Goal: Transaction & Acquisition: Download file/media

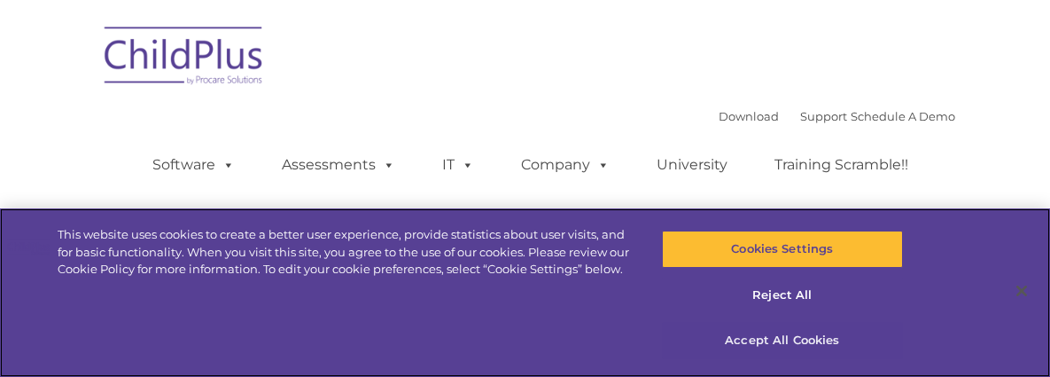
select select "MEDIUM"
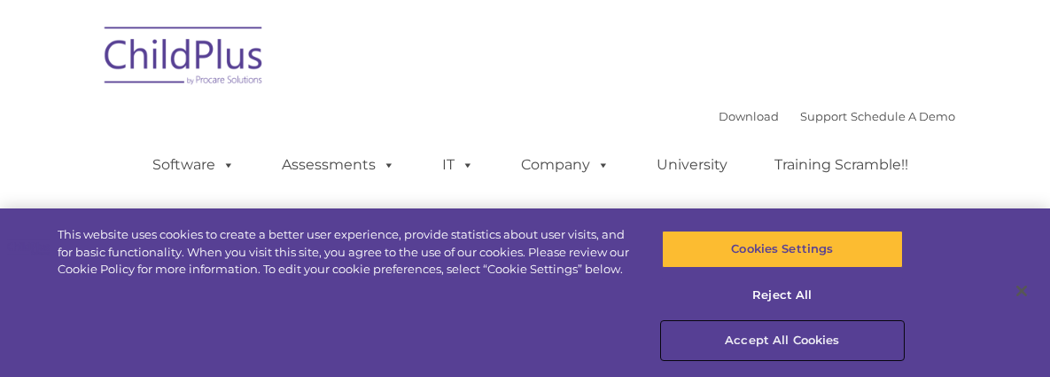
click at [774, 339] on button "Accept All Cookies" at bounding box center [783, 340] width 242 height 37
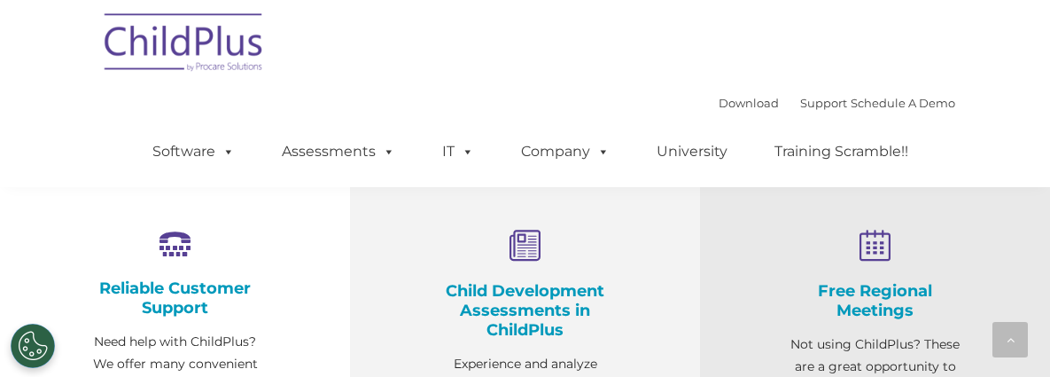
scroll to position [526, 0]
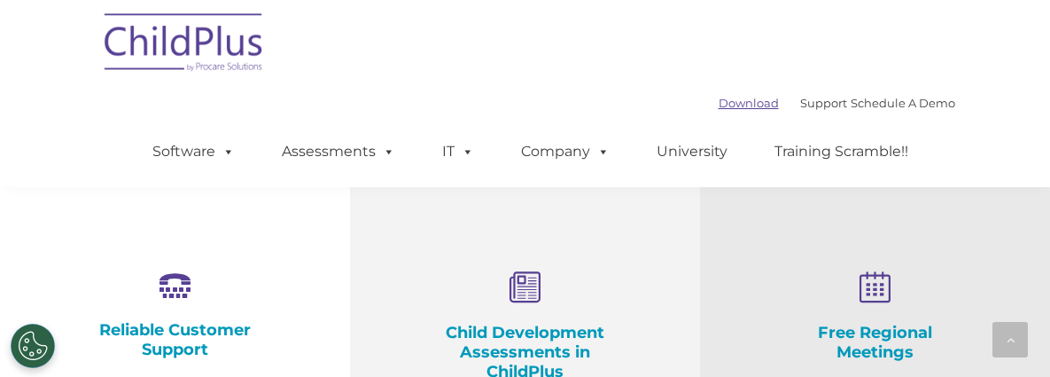
click at [740, 105] on link "Download" at bounding box center [749, 103] width 60 height 14
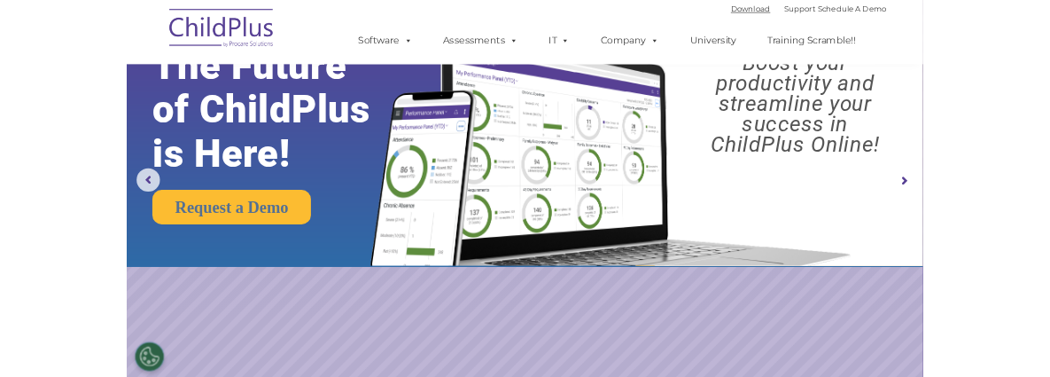
scroll to position [0, 0]
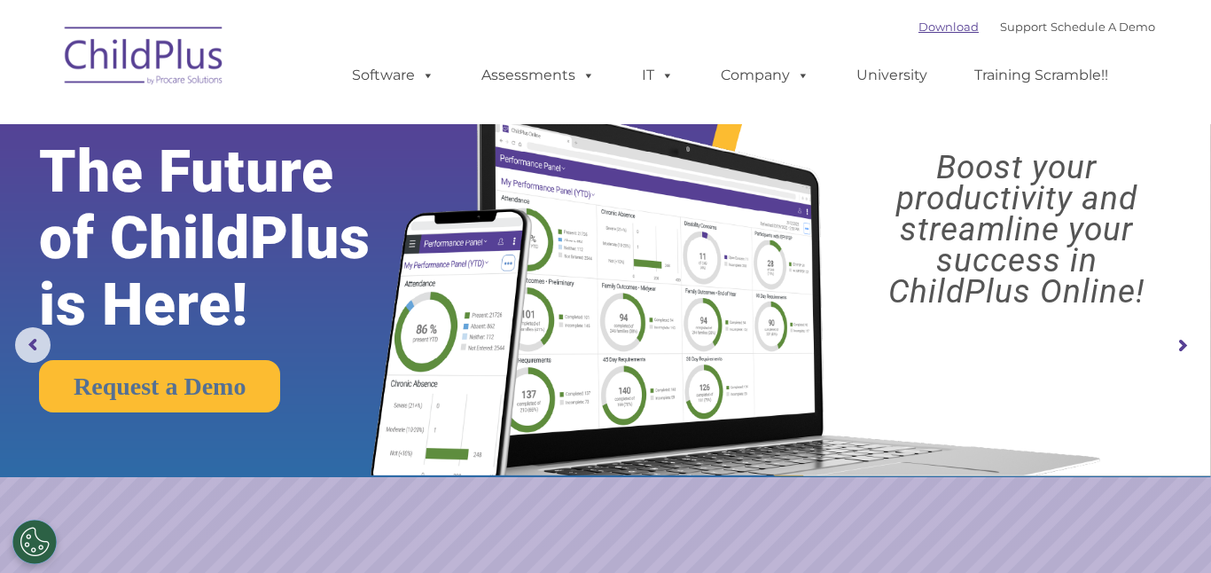
click at [922, 27] on link "Download" at bounding box center [948, 26] width 60 height 14
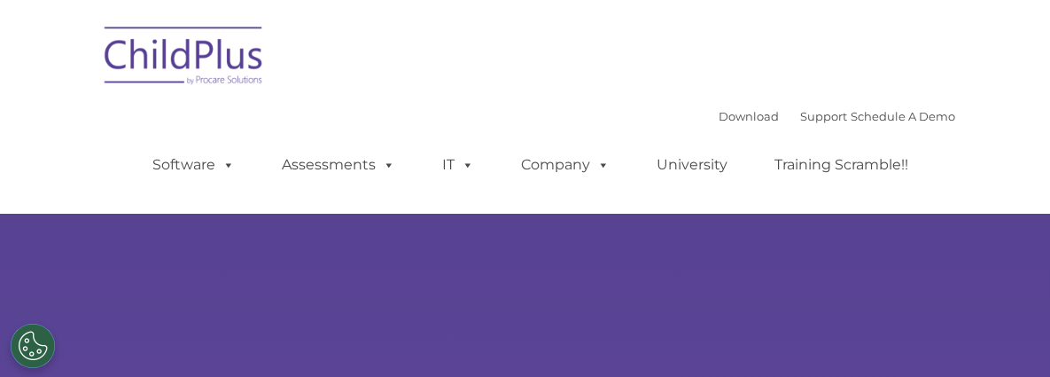
type input ""
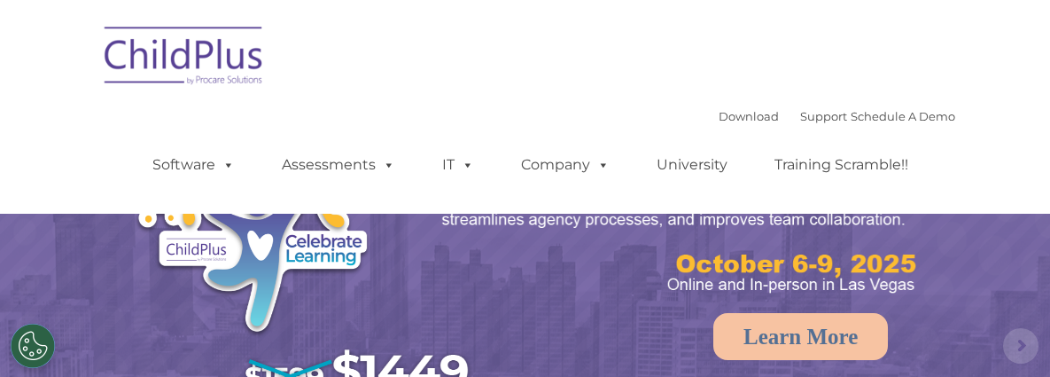
select select "MEDIUM"
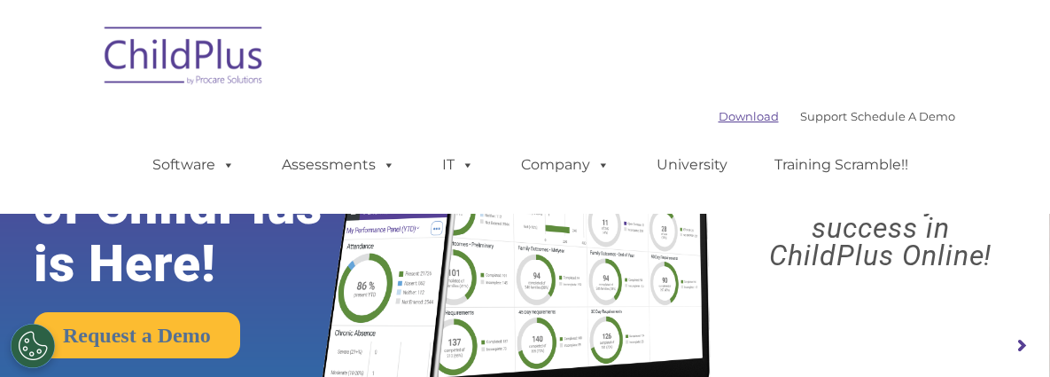
click at [721, 114] on link "Download" at bounding box center [749, 116] width 60 height 14
click at [721, 117] on link "Download" at bounding box center [749, 116] width 60 height 14
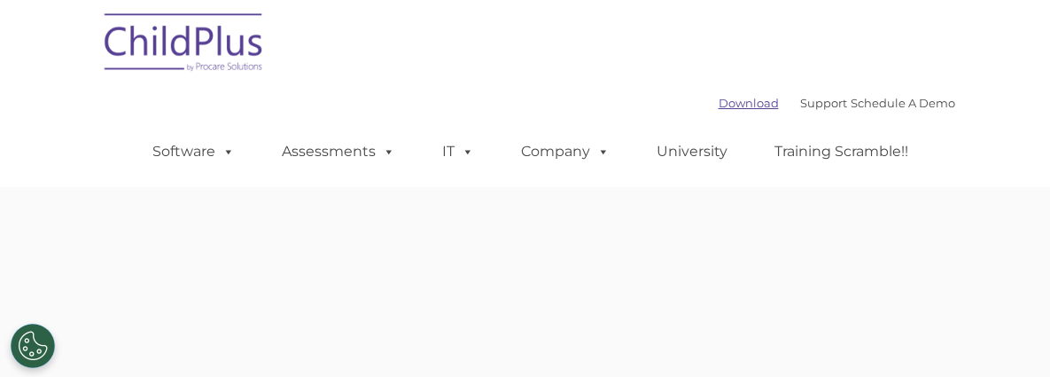
type input ""
click at [719, 103] on link "Download" at bounding box center [749, 103] width 60 height 14
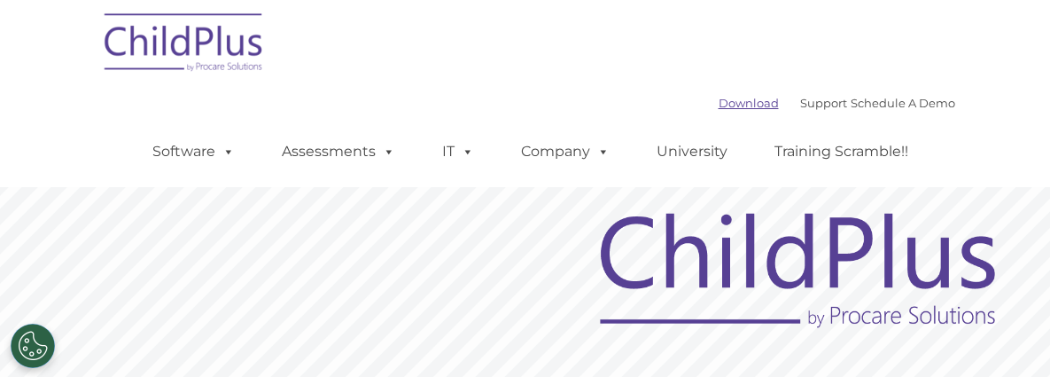
click at [733, 104] on link "Download" at bounding box center [749, 103] width 60 height 14
